Goal: Task Accomplishment & Management: Manage account settings

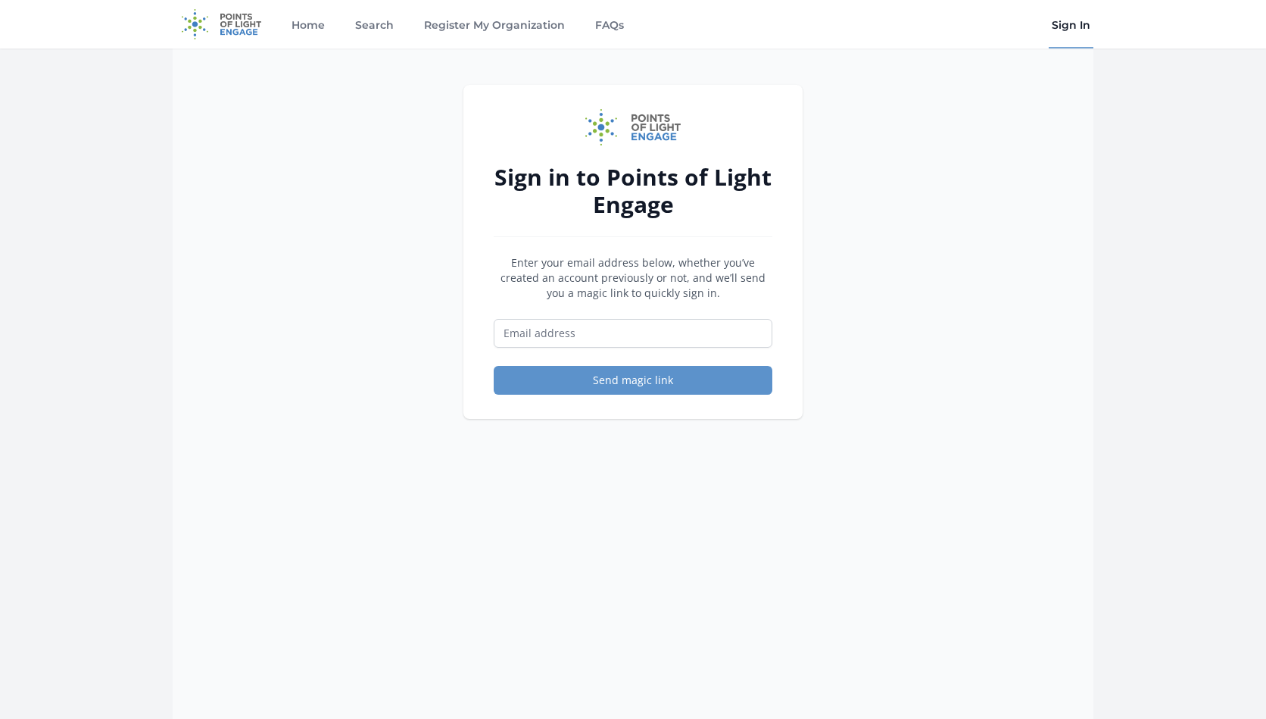
drag, startPoint x: 638, startPoint y: 316, endPoint x: 637, endPoint y: 329, distance: 12.2
click at [638, 324] on form "Enter your email address below, whether you’ve created an account previously or…" at bounding box center [633, 324] width 279 height 139
type input "[EMAIL_ADDRESS][DOMAIN_NAME]"
click at [648, 382] on button "Send magic link" at bounding box center [633, 380] width 279 height 29
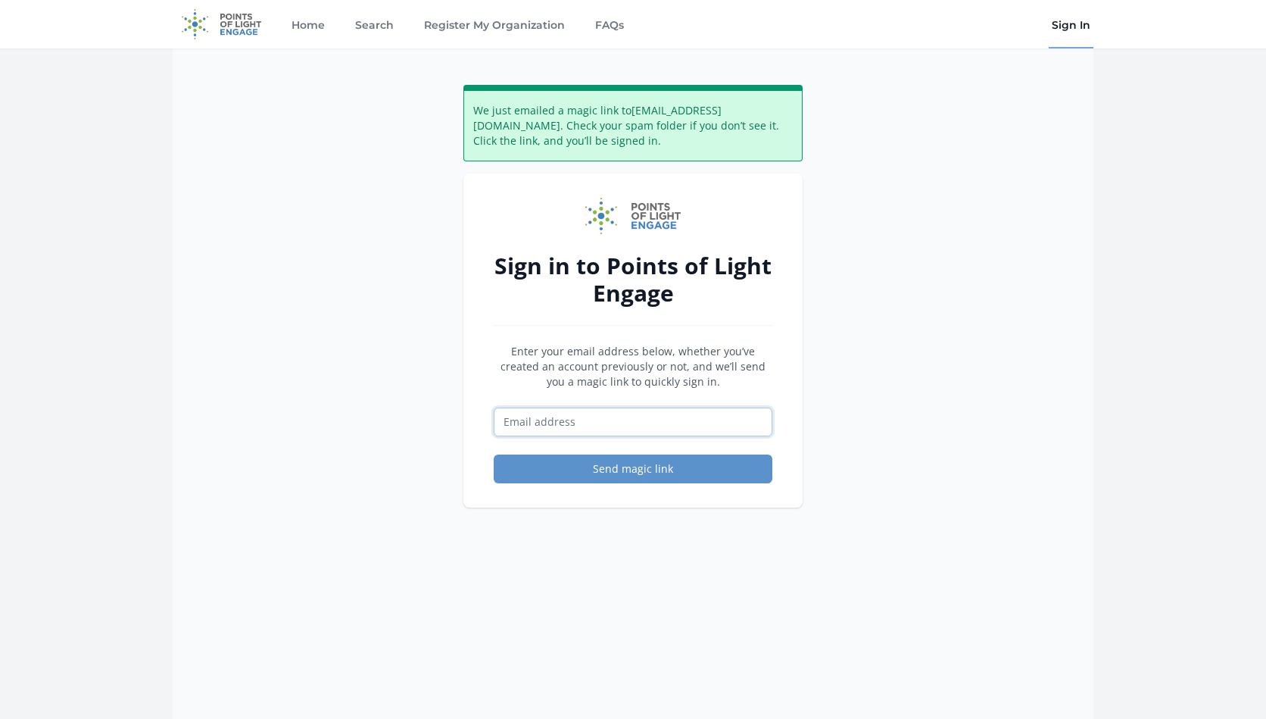
click at [572, 419] on input "Email address" at bounding box center [633, 421] width 279 height 29
type input "[EMAIL_ADDRESS][DOMAIN_NAME]"
click at [626, 473] on button "Send magic link" at bounding box center [633, 468] width 279 height 29
